Goal: Task Accomplishment & Management: Use online tool/utility

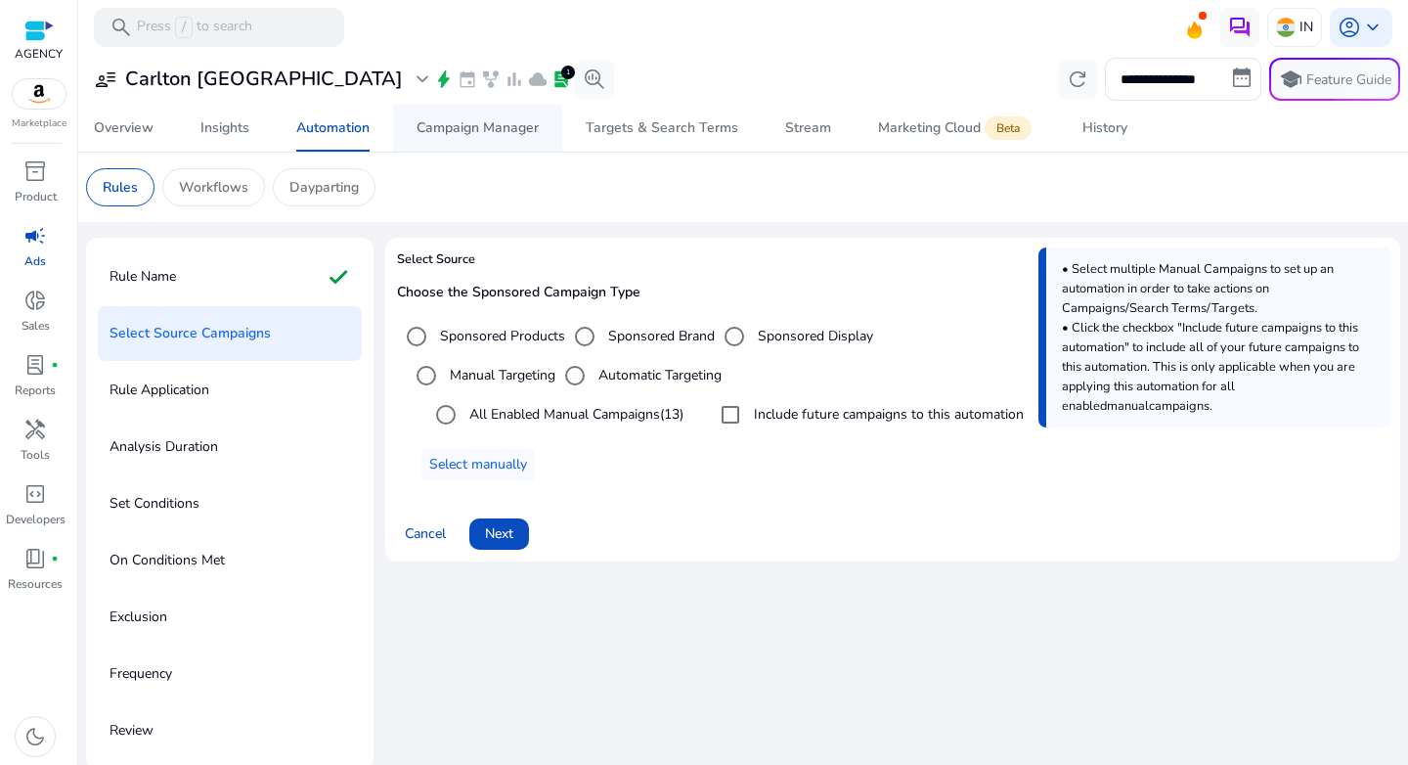
click at [497, 124] on div "Campaign Manager" at bounding box center [477, 128] width 122 height 14
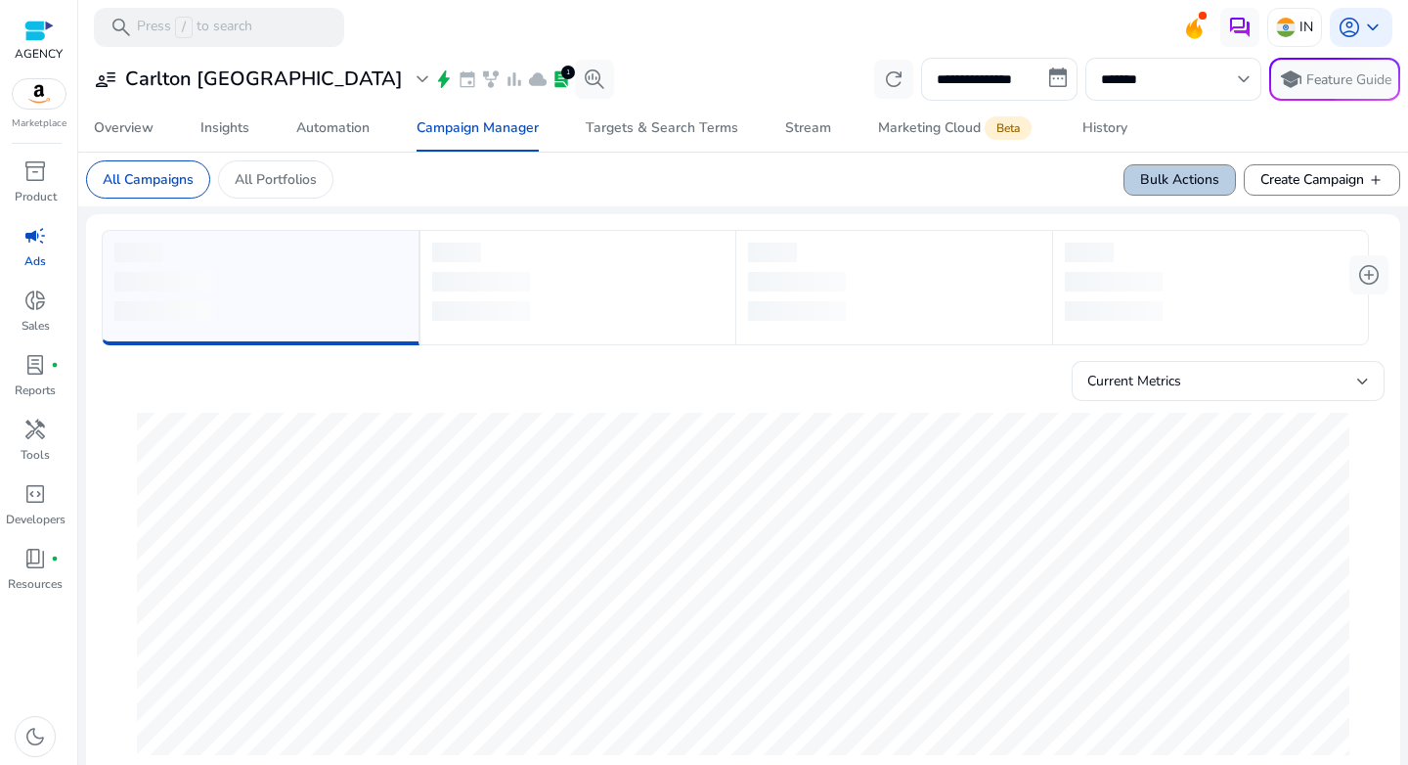
click at [1156, 187] on span "Bulk Actions" at bounding box center [1179, 179] width 79 height 21
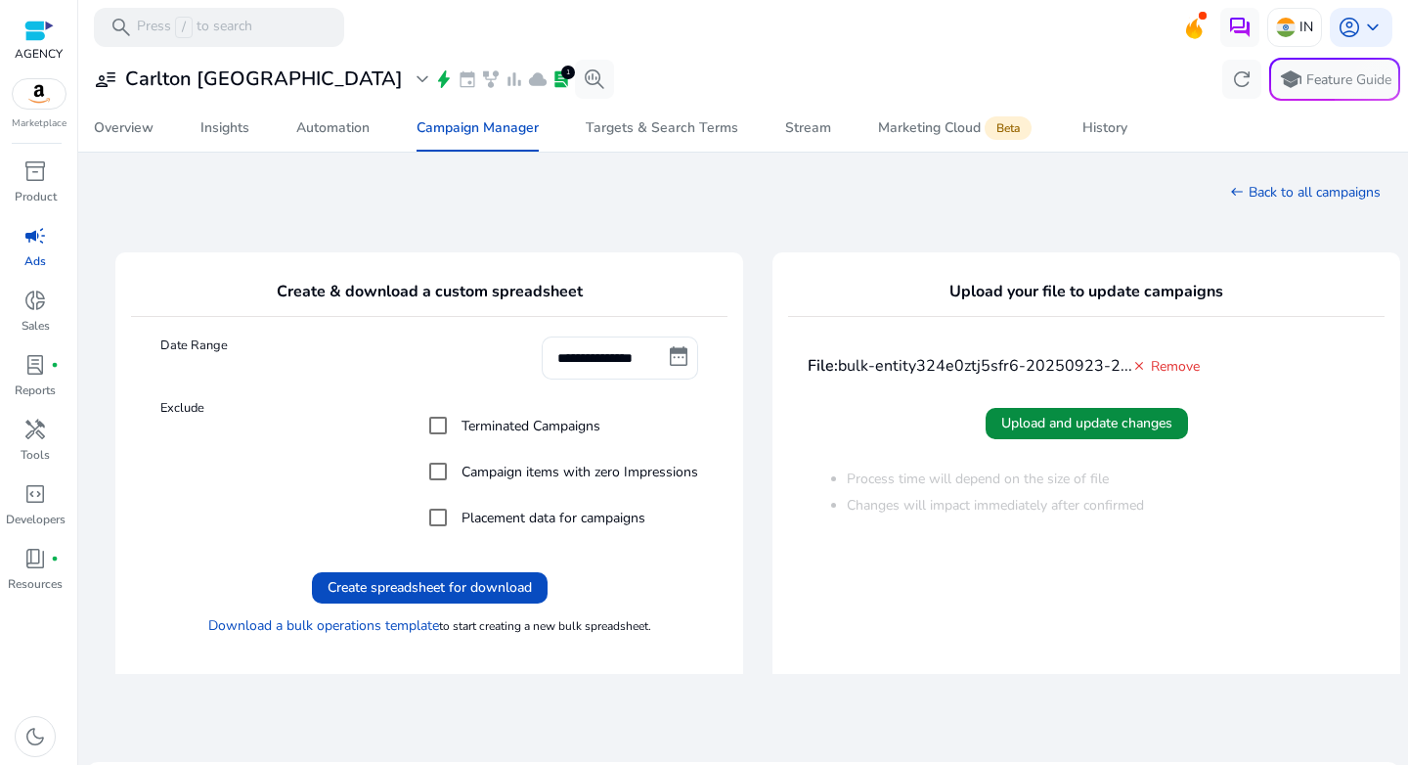
click at [1081, 423] on span "Upload and update changes" at bounding box center [1086, 423] width 171 height 21
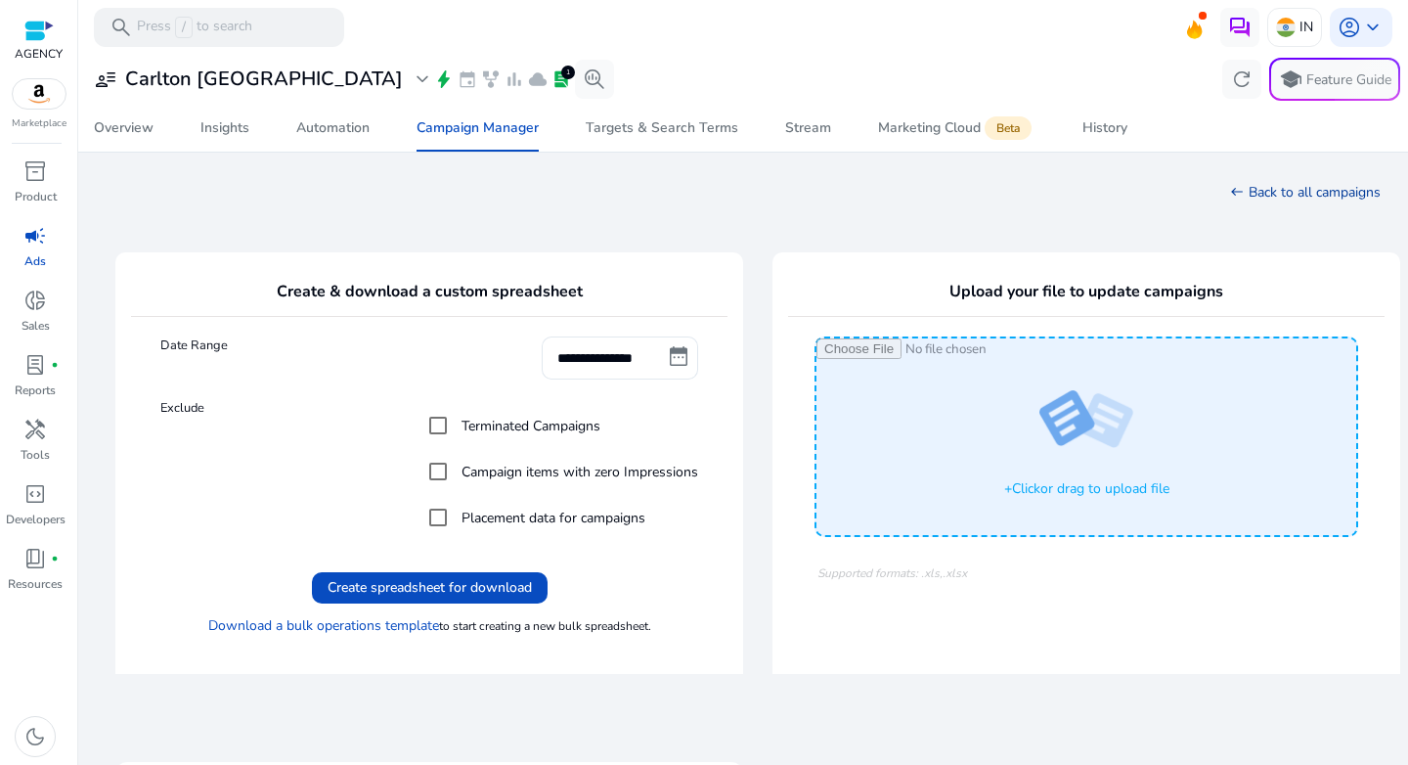
click at [1335, 193] on link "west Back to all campaigns" at bounding box center [1305, 192] width 151 height 19
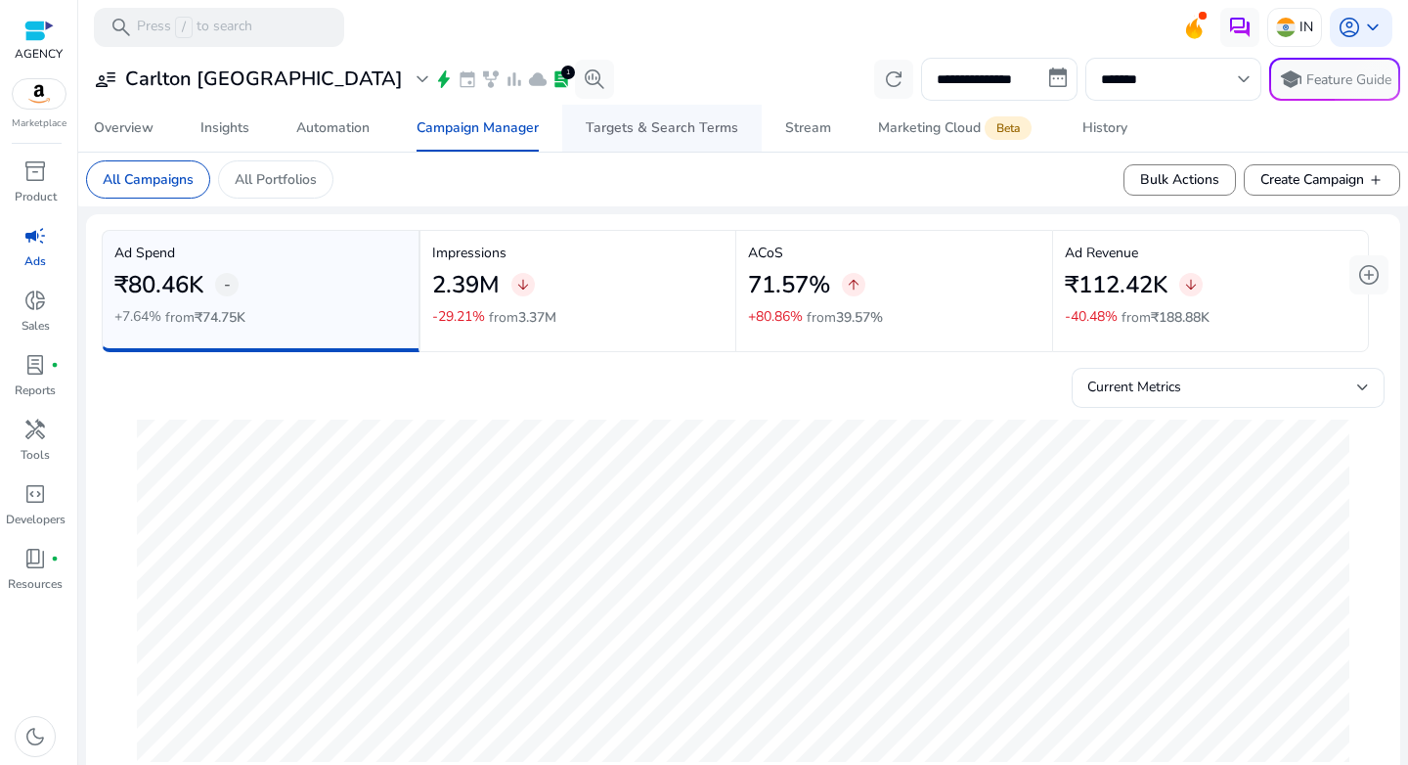
click at [633, 134] on div "Targets & Search Terms" at bounding box center [662, 128] width 153 height 14
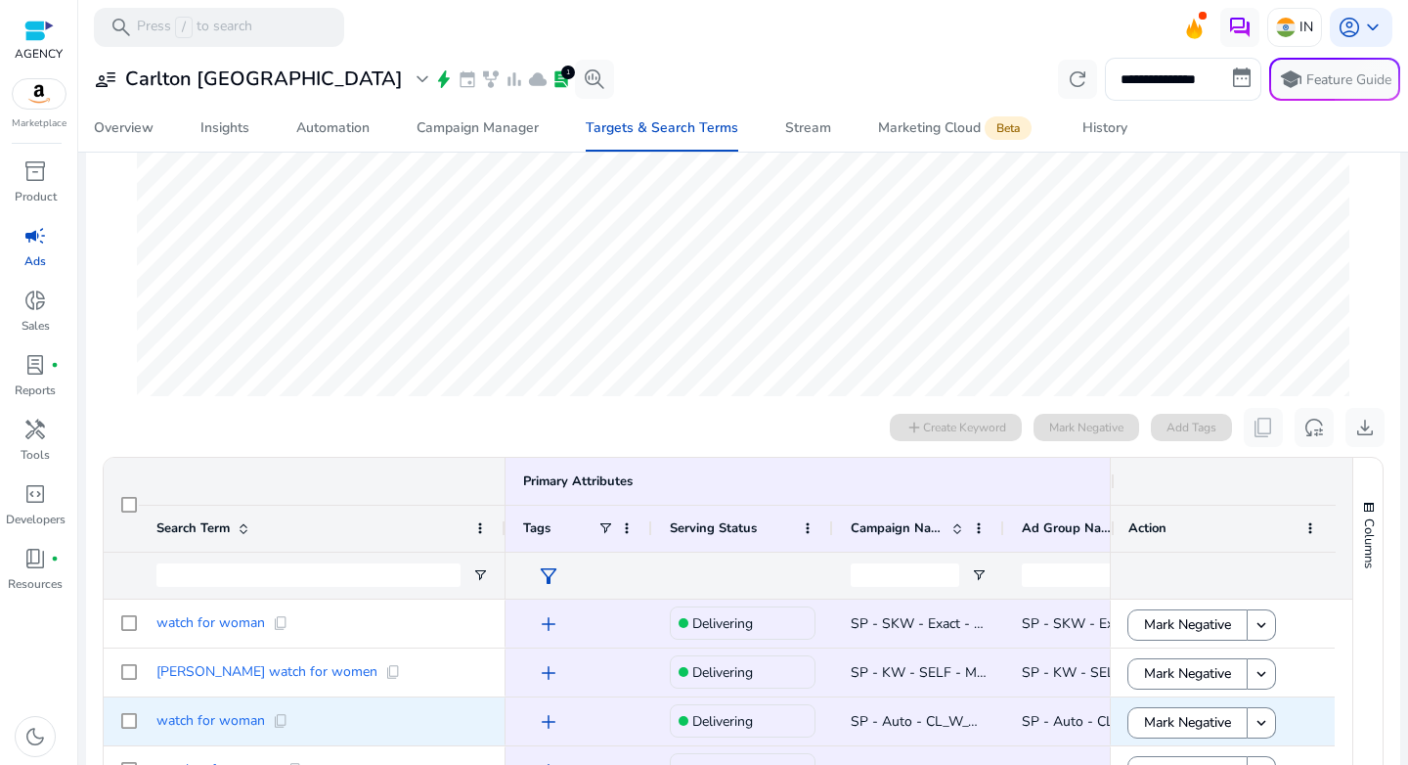
scroll to position [538, 0]
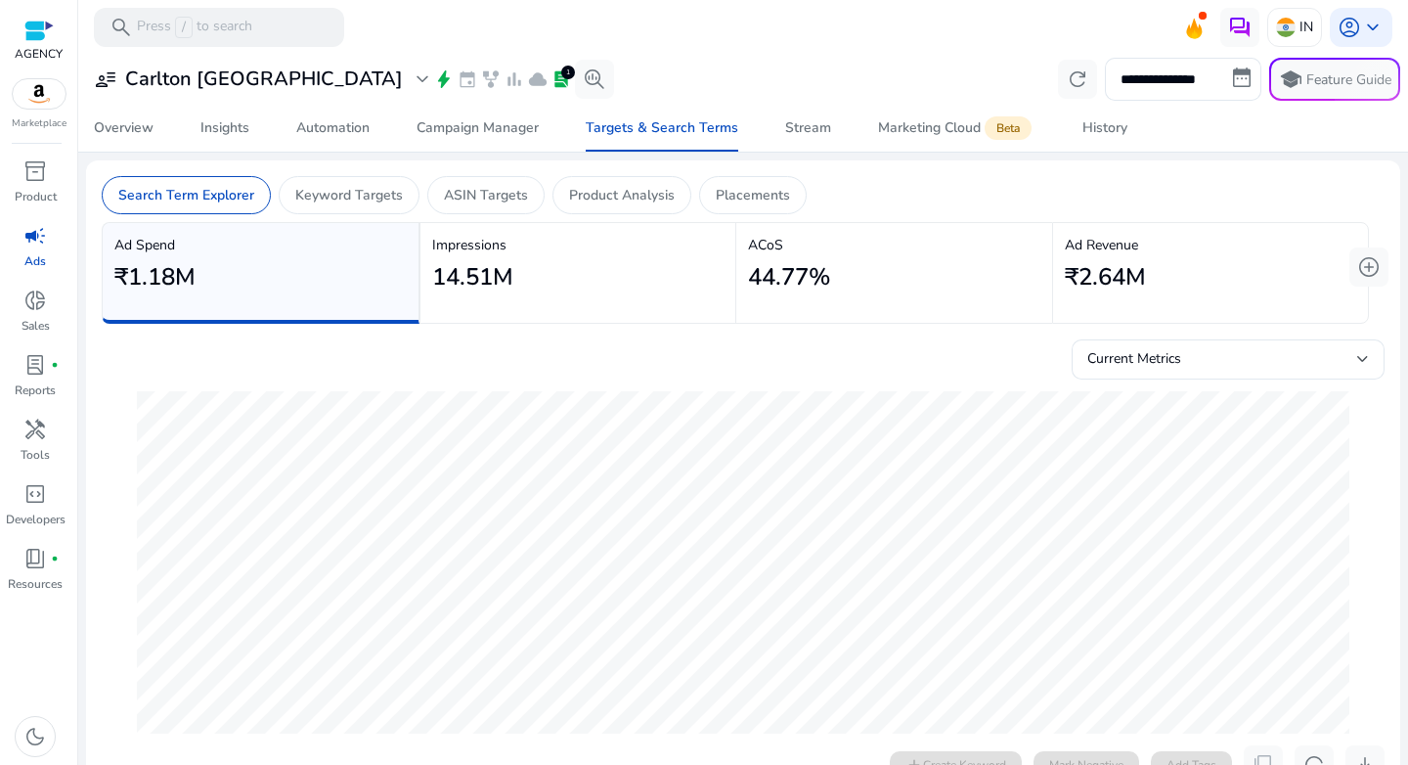
scroll to position [538, 0]
